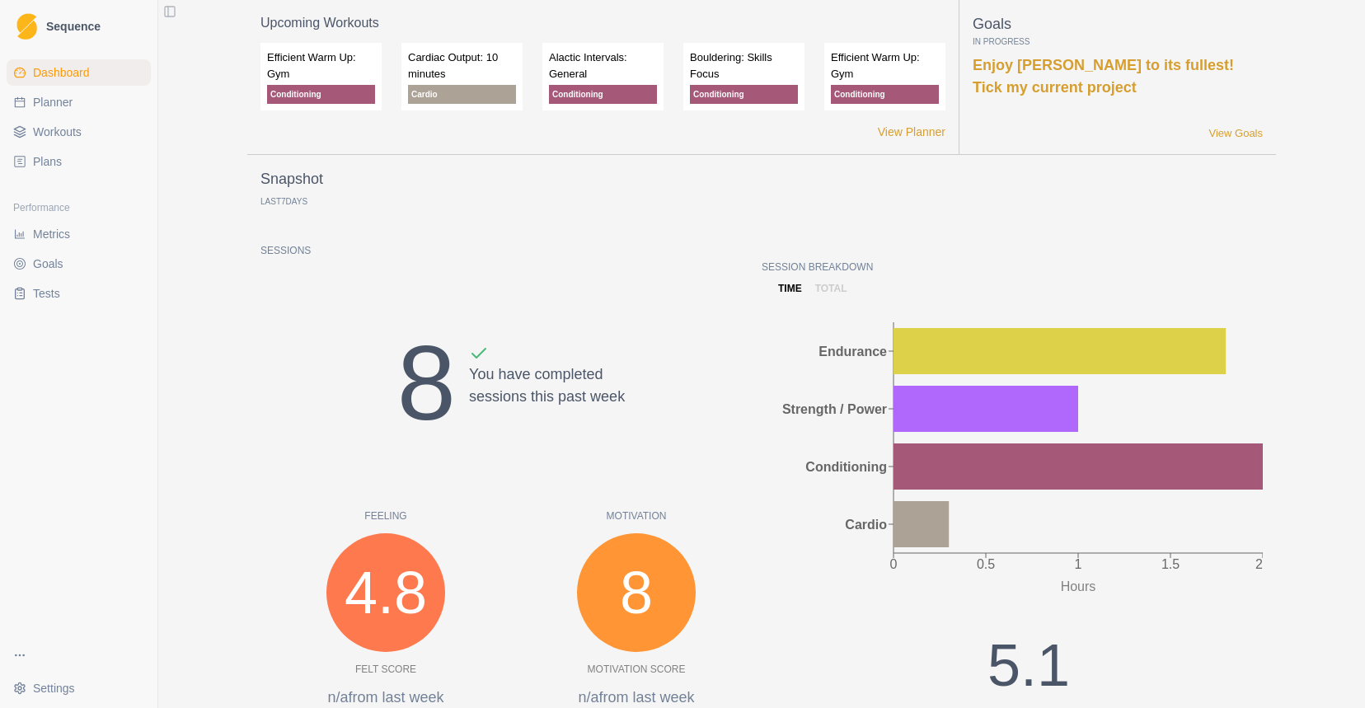
click at [87, 75] on span "Dashboard" at bounding box center [61, 72] width 57 height 16
click at [1246, 138] on link "View Goals" at bounding box center [1235, 133] width 54 height 16
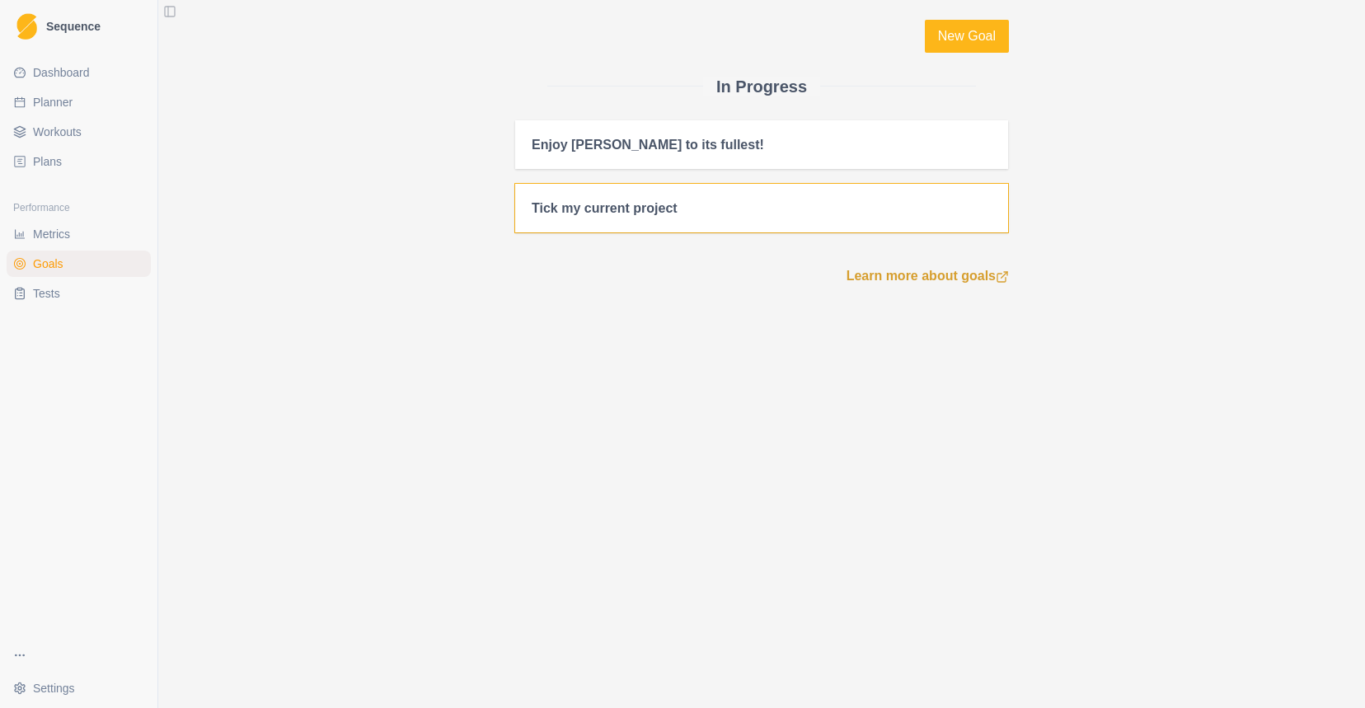
click at [830, 226] on div "Tick my current project" at bounding box center [761, 208] width 493 height 49
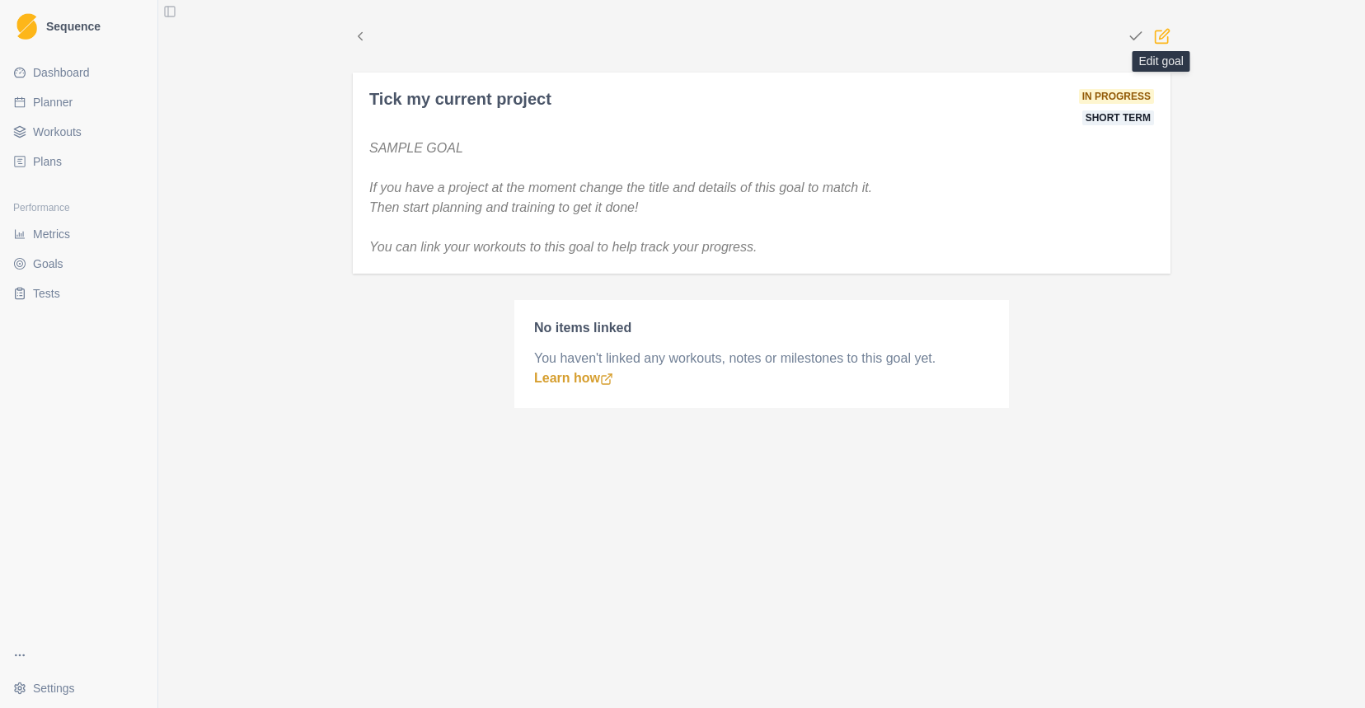
click at [1160, 40] on icon at bounding box center [1162, 36] width 16 height 16
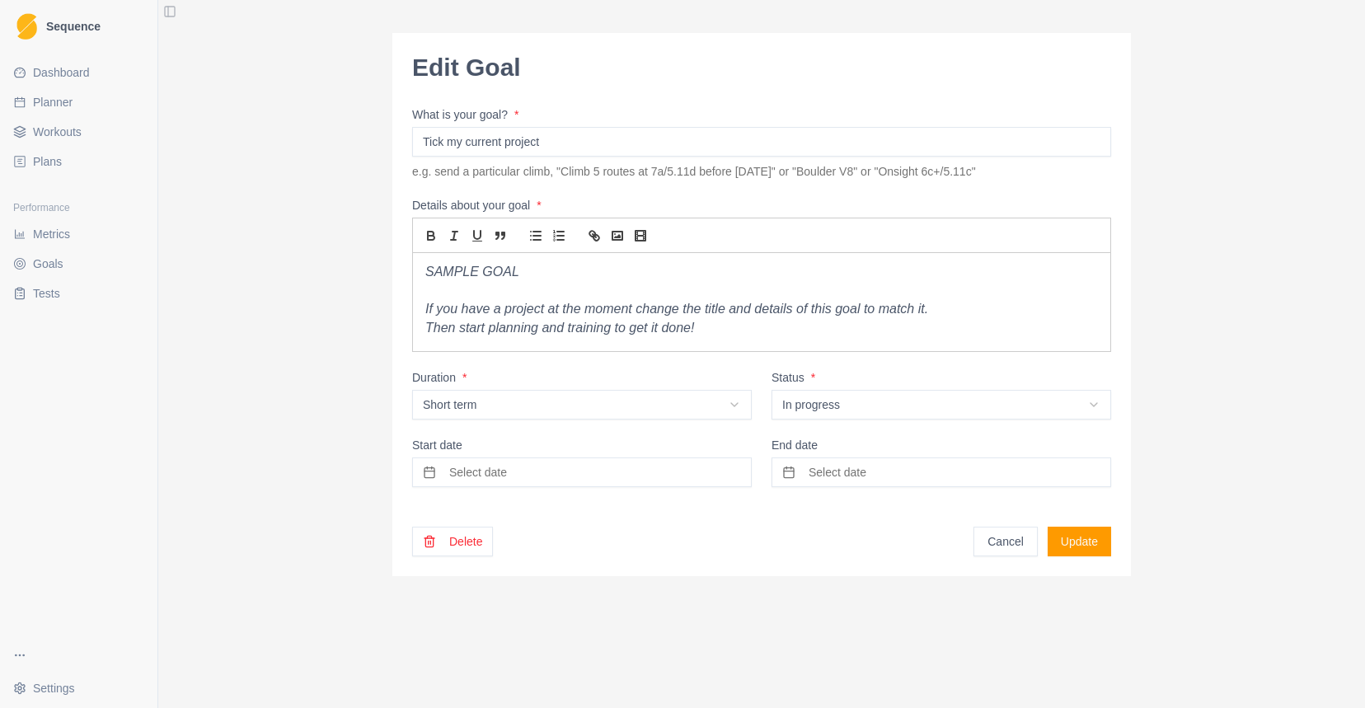
click at [468, 528] on button "Delete" at bounding box center [452, 542] width 81 height 30
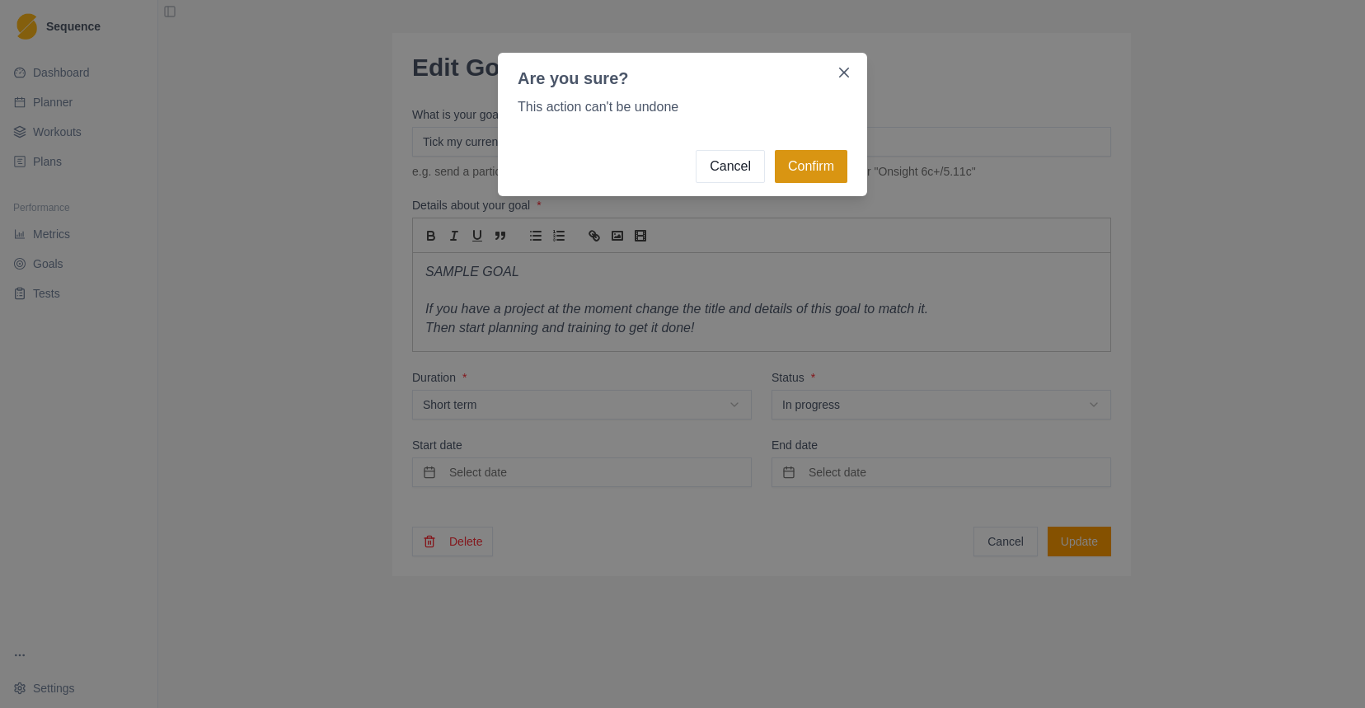
click at [822, 166] on button "Confirm" at bounding box center [811, 166] width 73 height 33
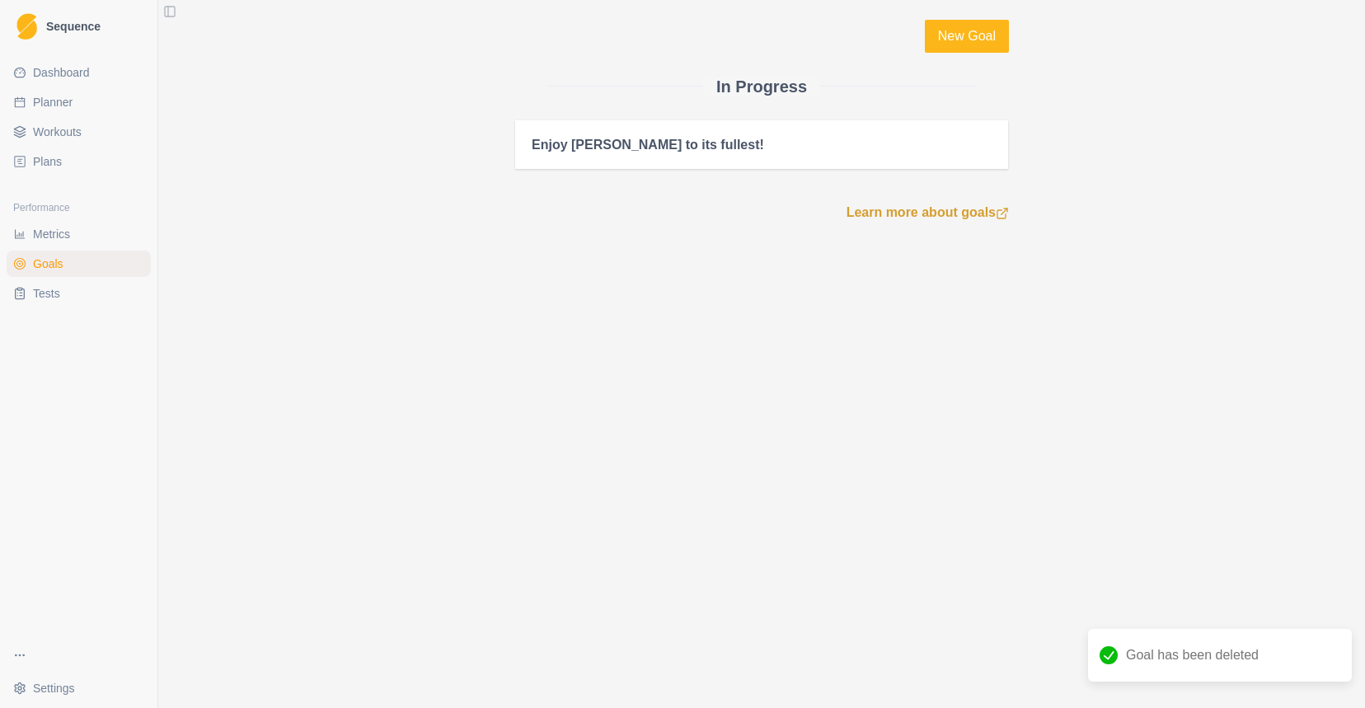
click at [56, 63] on link "Dashboard" at bounding box center [79, 72] width 144 height 26
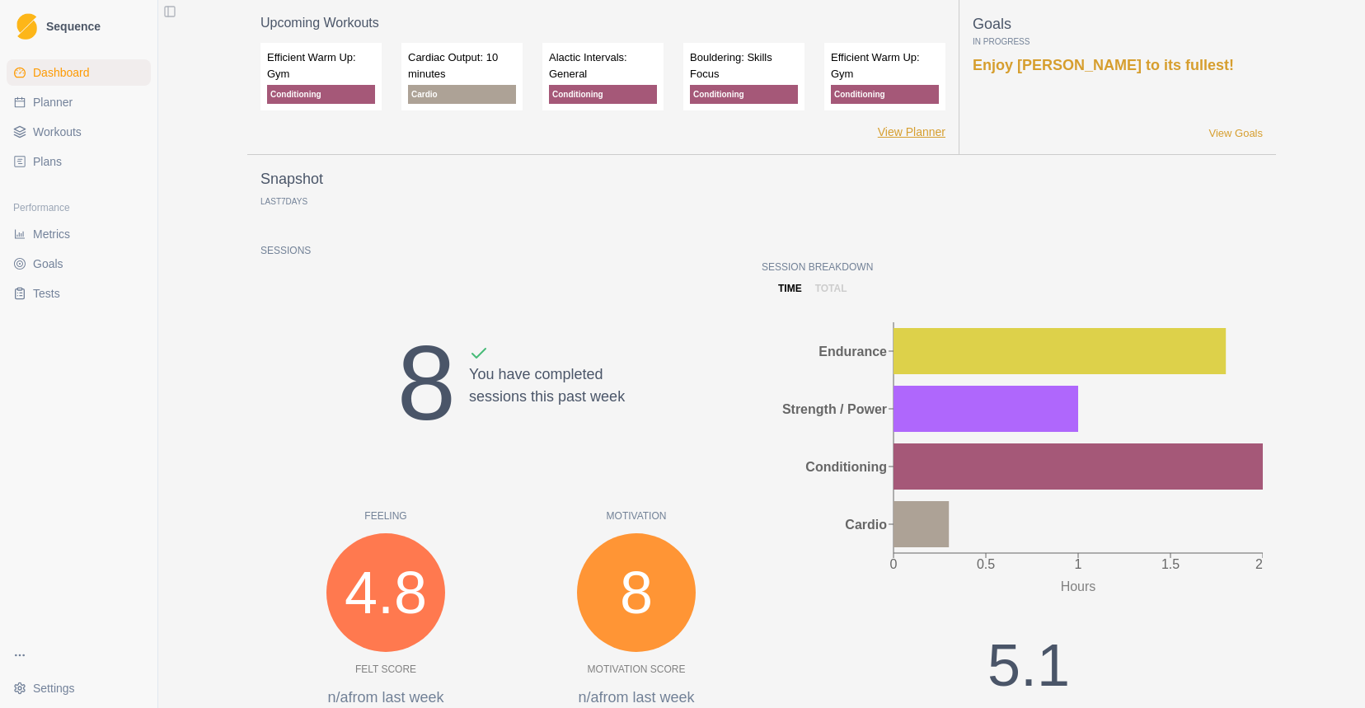
click at [900, 136] on link "View Planner" at bounding box center [912, 132] width 68 height 17
select select "month"
